Goal: Navigation & Orientation: Find specific page/section

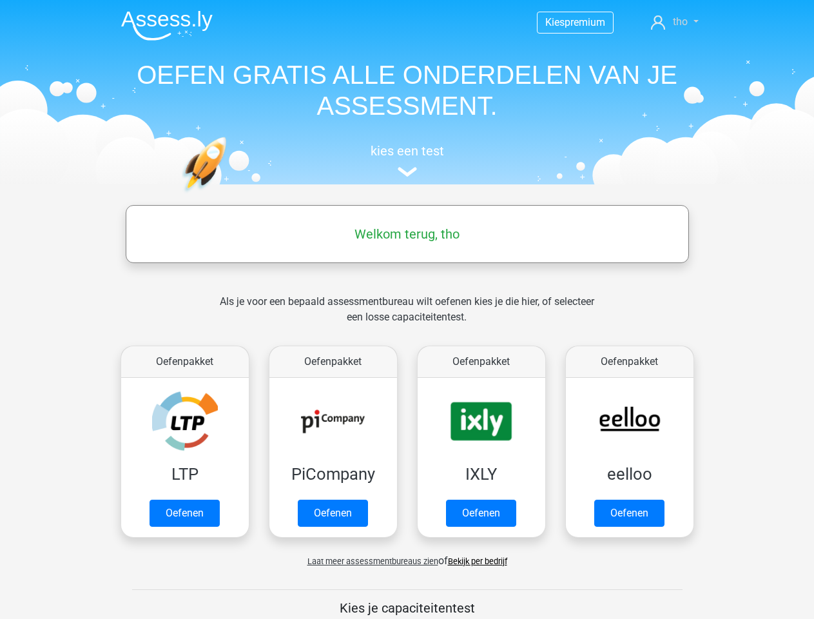
click at [674, 22] on span "tho" at bounding box center [680, 21] width 15 height 12
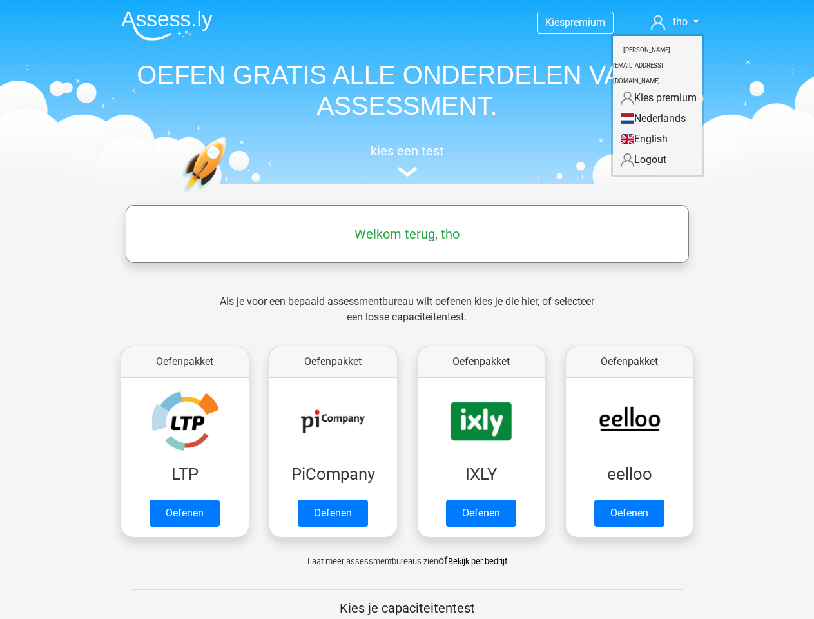
click at [369, 561] on span "Laat meer assessmentbureaus zien" at bounding box center [372, 561] width 131 height 10
